Goal: Use online tool/utility

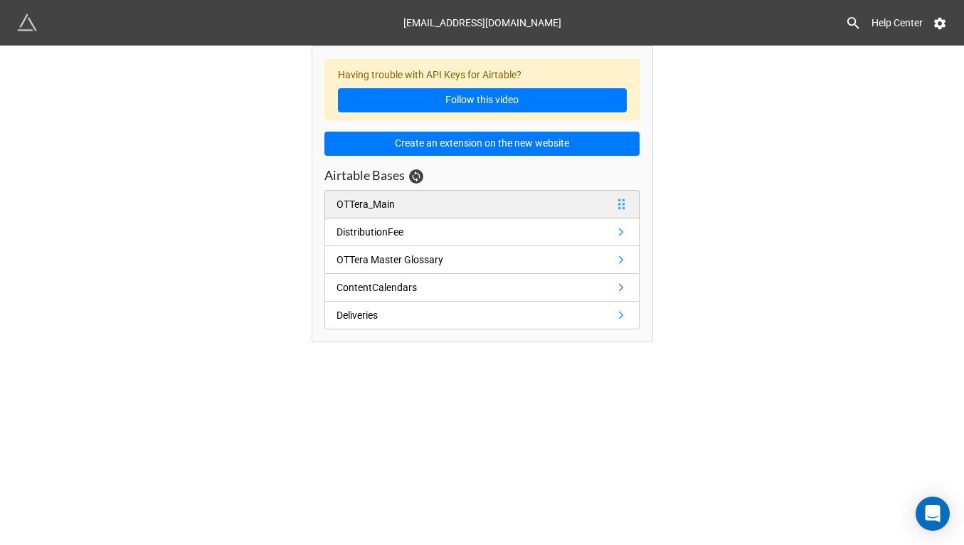
click at [364, 204] on div "OTTera_Main" at bounding box center [365, 204] width 58 height 16
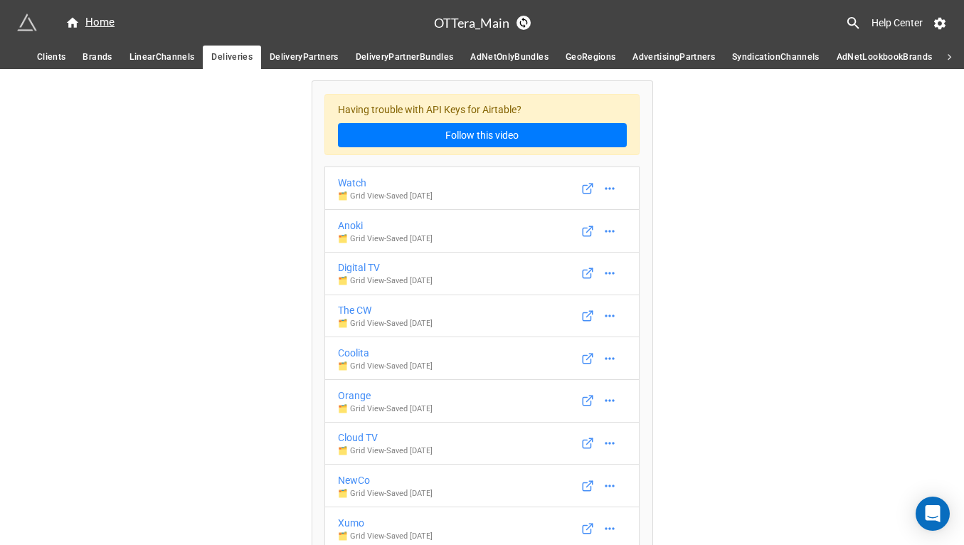
scroll to position [292, 0]
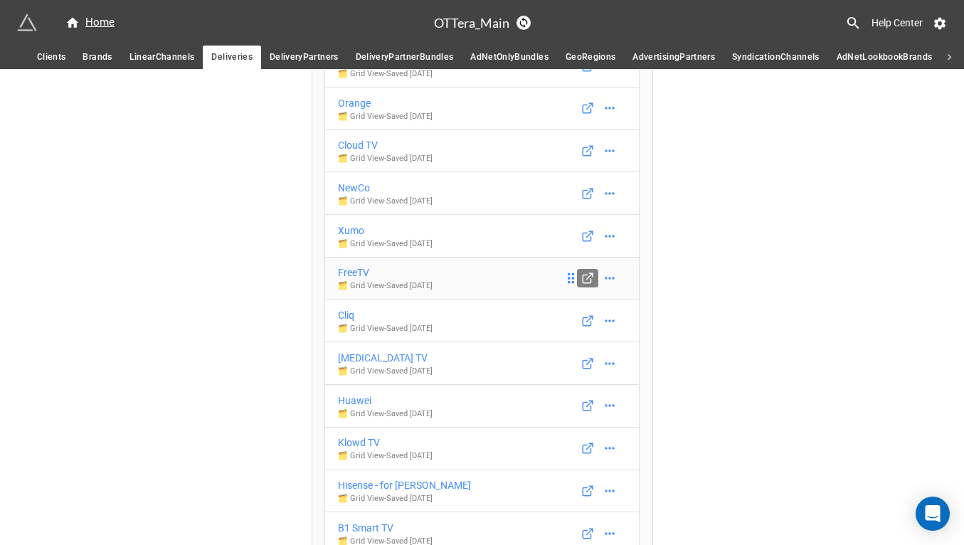
click at [587, 277] on icon at bounding box center [587, 278] width 13 height 13
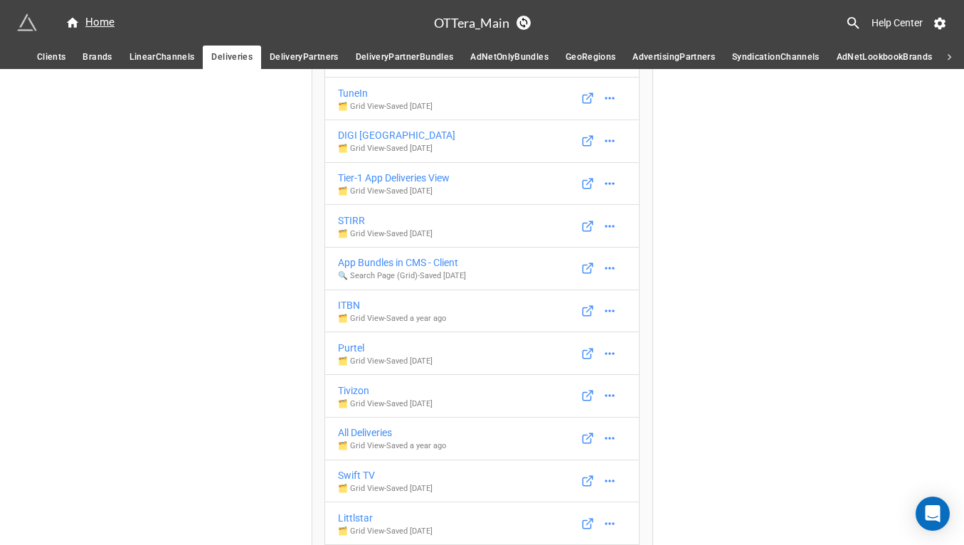
scroll to position [8430, 0]
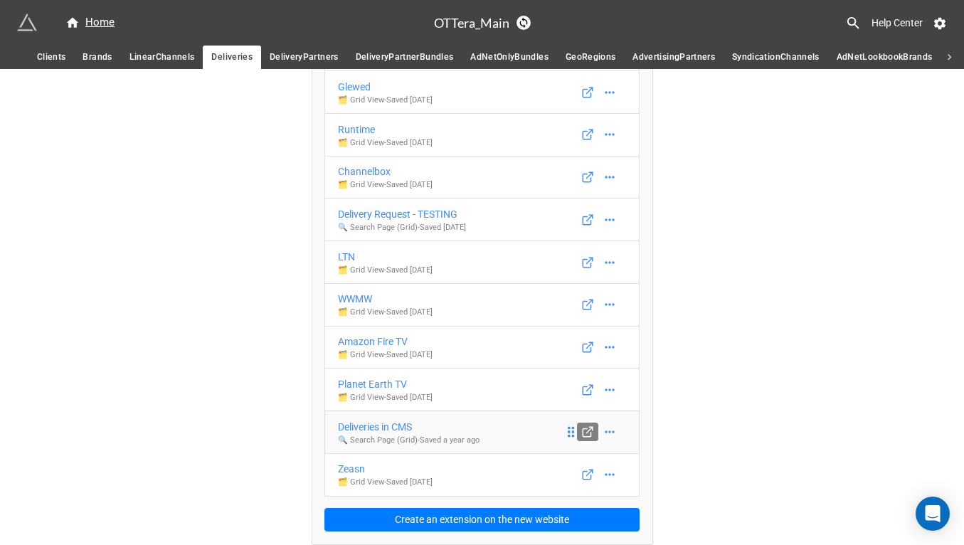
click at [587, 435] on icon at bounding box center [586, 433] width 8 height 8
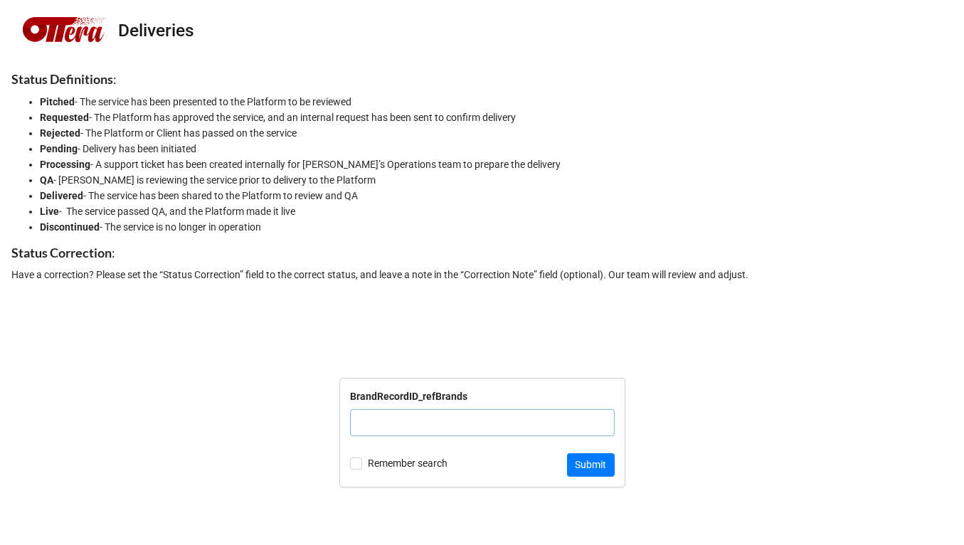
click at [595, 59] on nav "Deliveries" at bounding box center [482, 30] width 964 height 61
click at [406, 396] on div "BrandRecordID_refBrands" at bounding box center [408, 396] width 117 height 16
copy div "BrandRecordID_refBrands"
click at [435, 427] on input "text" at bounding box center [482, 422] width 265 height 27
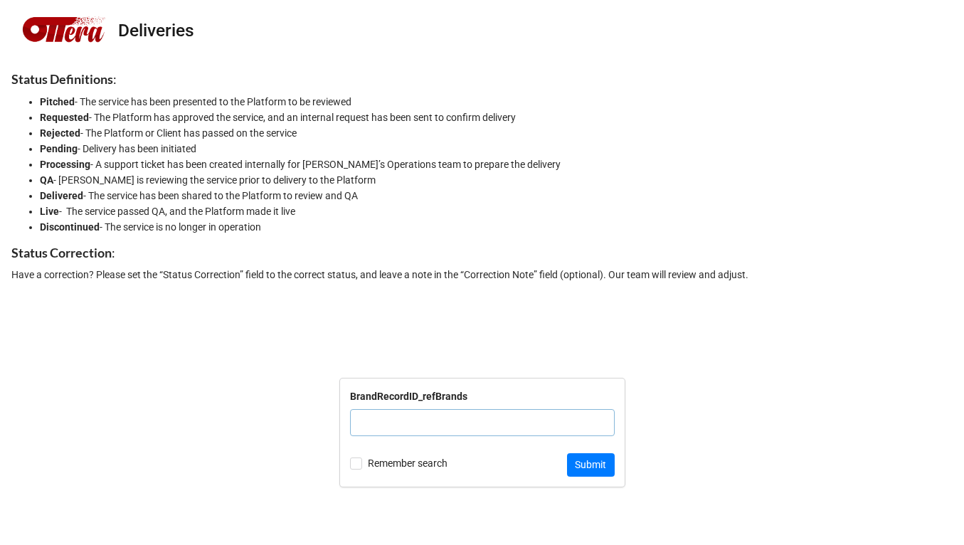
paste input "recVKfxu8tW2IjJ6r"
type input "recVKfxu8tW2IjJ6r"
click at [495, 418] on input "text" at bounding box center [482, 422] width 265 height 27
paste input "recVKfxu8tW2IjJ6r"
type input "recVKfxu8tW2IjJ6r"
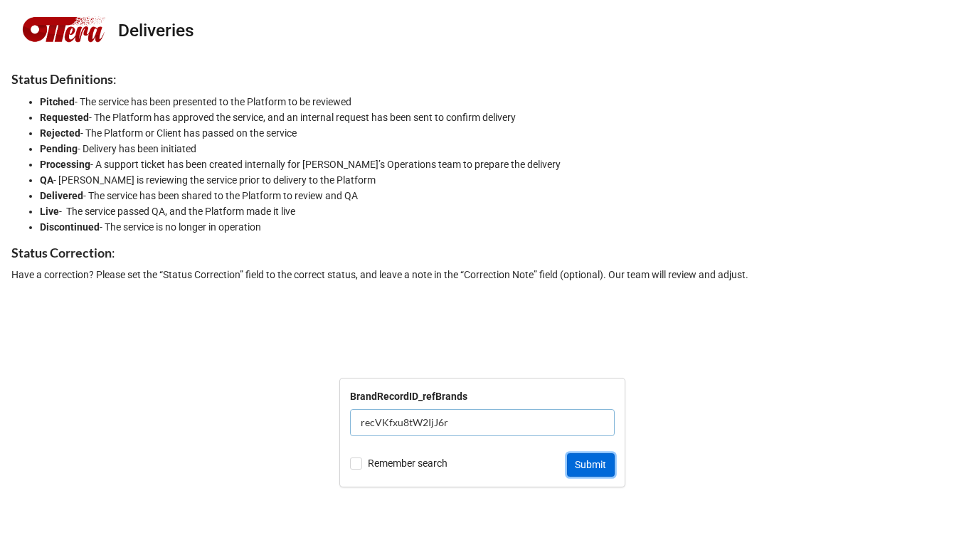
click at [585, 469] on button "Submit" at bounding box center [591, 465] width 48 height 24
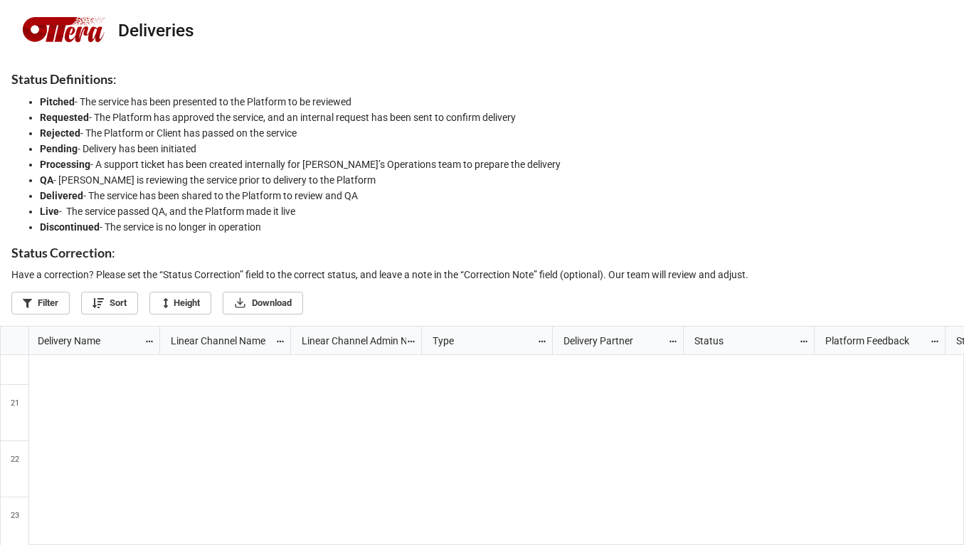
scroll to position [1165, 0]
